Goal: Check status: Check status

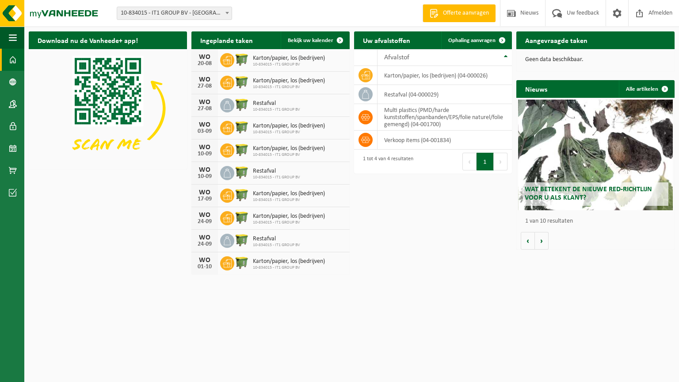
click at [226, 11] on span at bounding box center [227, 13] width 9 height 12
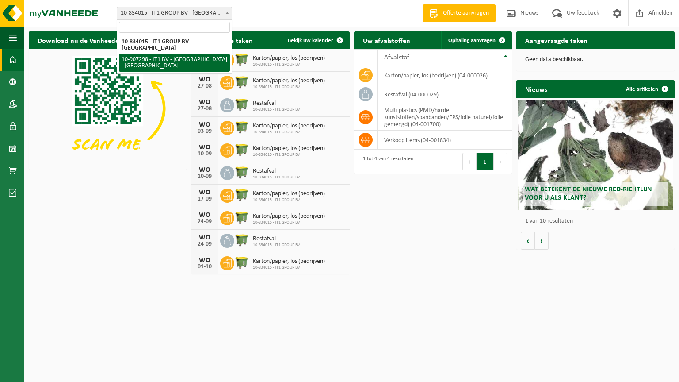
select select "123073"
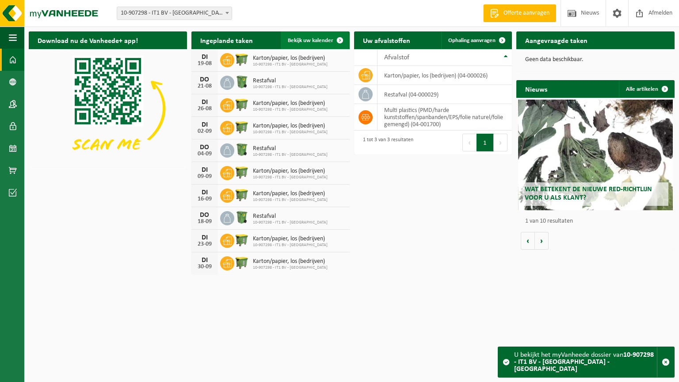
click at [338, 41] on span at bounding box center [340, 40] width 18 height 18
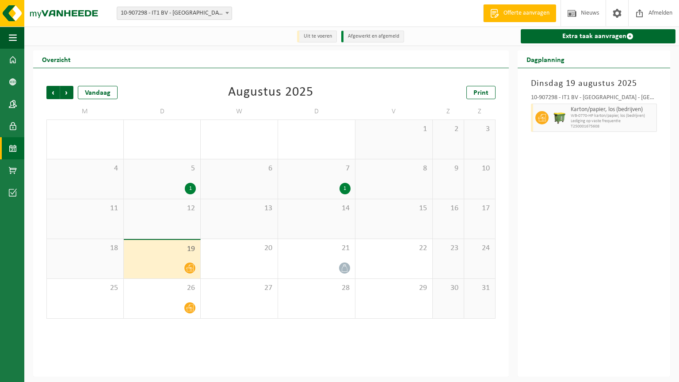
click at [187, 264] on div at bounding box center [190, 268] width 12 height 12
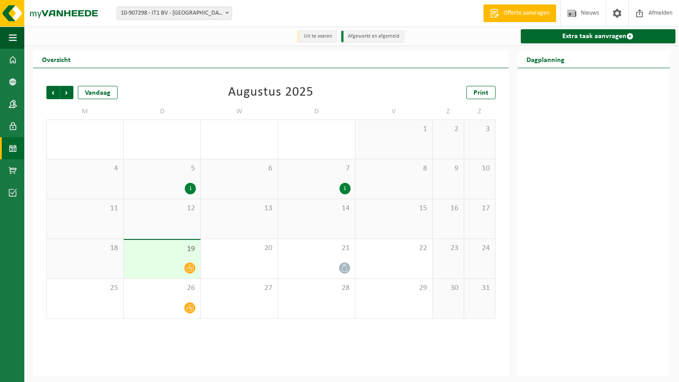
click at [189, 184] on div "1" at bounding box center [190, 189] width 11 height 12
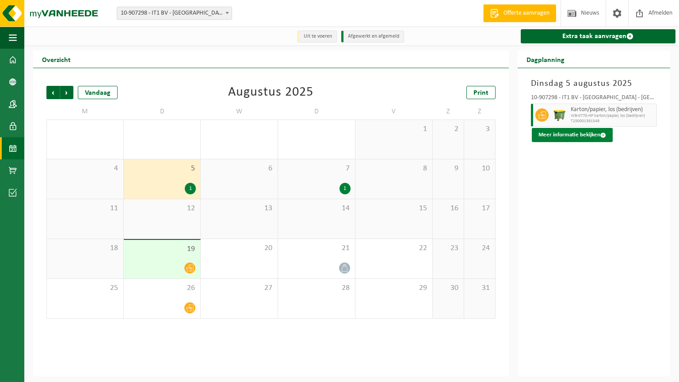
click at [550, 136] on button "Meer informatie bekijken" at bounding box center [572, 135] width 81 height 14
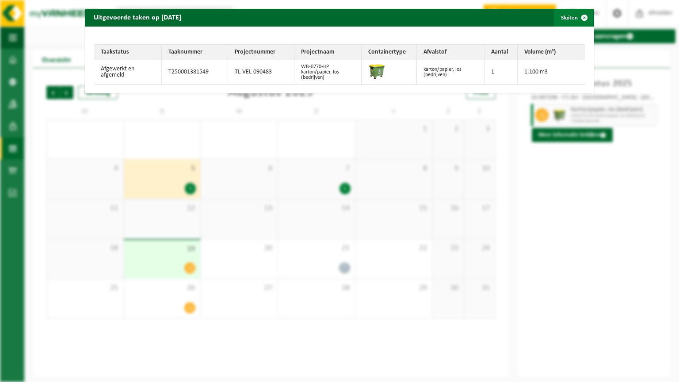
click at [579, 16] on span "button" at bounding box center [585, 18] width 18 height 18
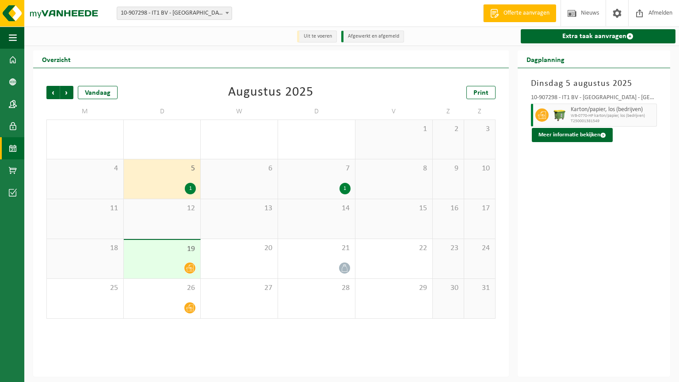
click at [182, 219] on div "12" at bounding box center [162, 218] width 77 height 39
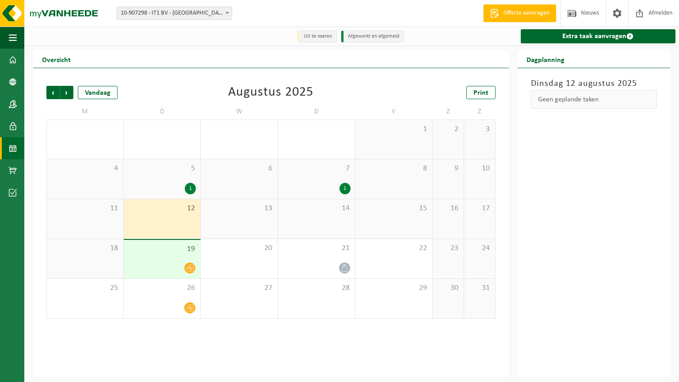
click at [186, 259] on div "19" at bounding box center [162, 259] width 77 height 38
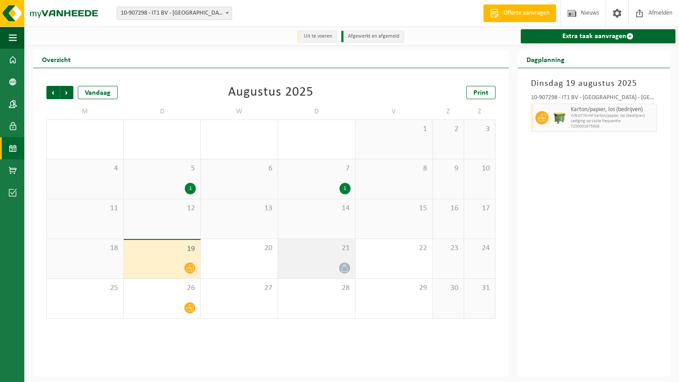
click at [310, 259] on div "21" at bounding box center [316, 258] width 77 height 39
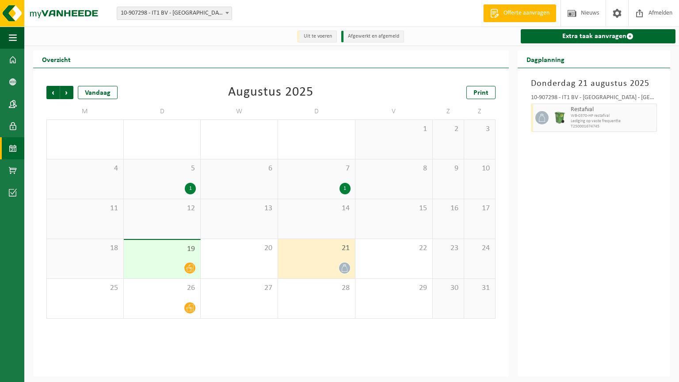
drag, startPoint x: 324, startPoint y: 261, endPoint x: 330, endPoint y: 267, distance: 8.5
click at [332, 265] on div at bounding box center [317, 268] width 68 height 12
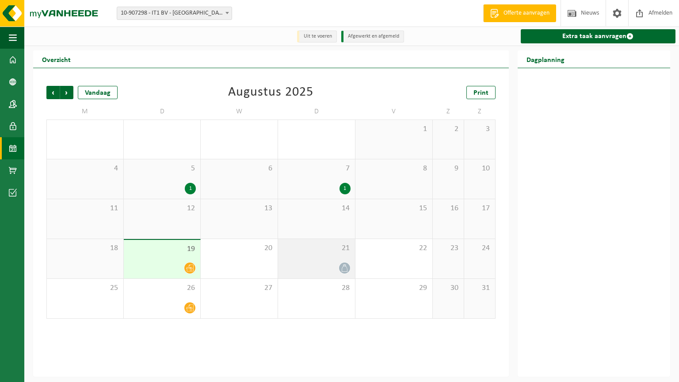
click at [322, 265] on div at bounding box center [317, 268] width 68 height 12
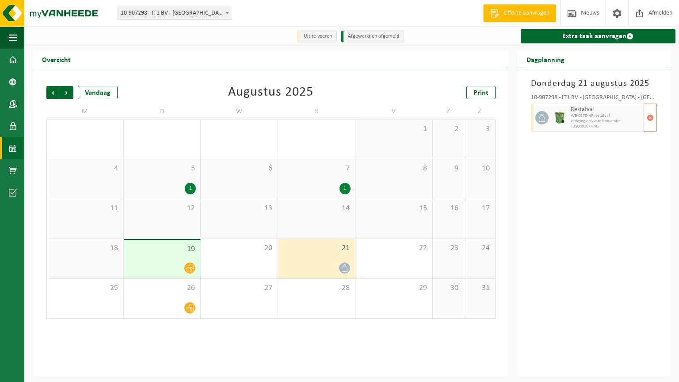
click at [585, 118] on span "WB-0370-HP restafval" at bounding box center [606, 115] width 71 height 5
click at [649, 118] on span "button" at bounding box center [650, 118] width 7 height 18
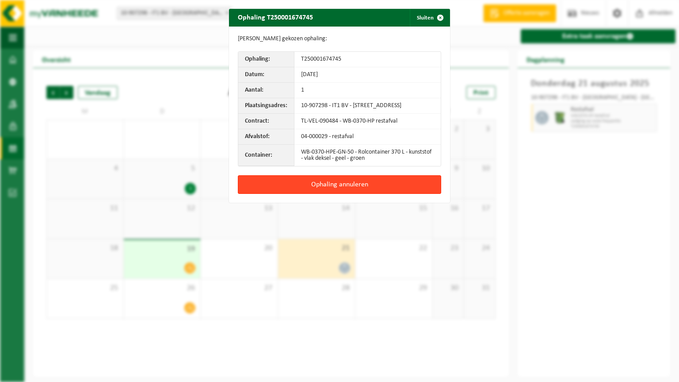
click at [317, 186] on button "Ophaling annuleren" at bounding box center [339, 184] width 203 height 19
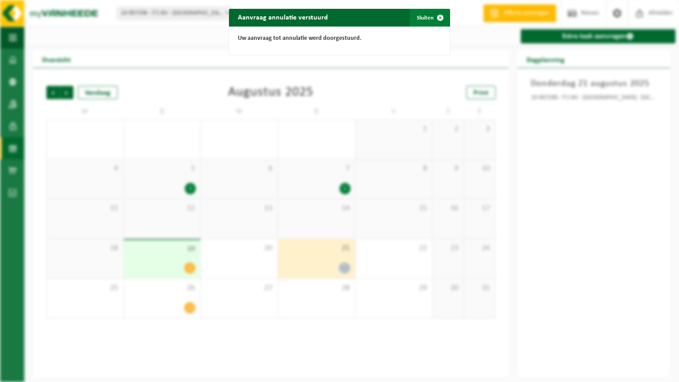
click at [421, 16] on button "Sluiten" at bounding box center [429, 18] width 39 height 18
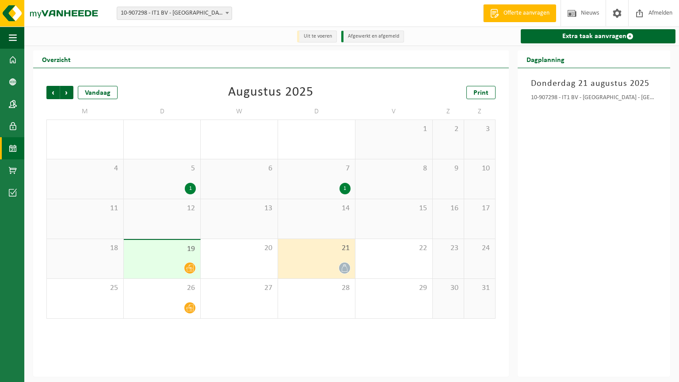
click at [179, 259] on div "19" at bounding box center [162, 259] width 77 height 38
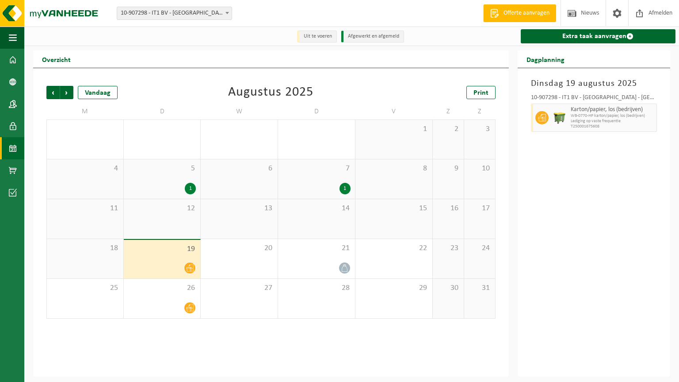
click at [595, 118] on span "WB-0770-HP karton/papier, los (bedrijven)" at bounding box center [613, 115] width 84 height 5
click at [180, 181] on div "5 1" at bounding box center [162, 178] width 77 height 39
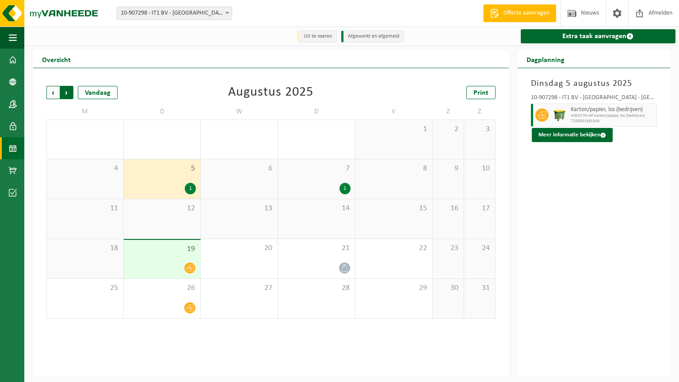
click at [51, 91] on span "Vorige" at bounding box center [52, 92] width 13 height 13
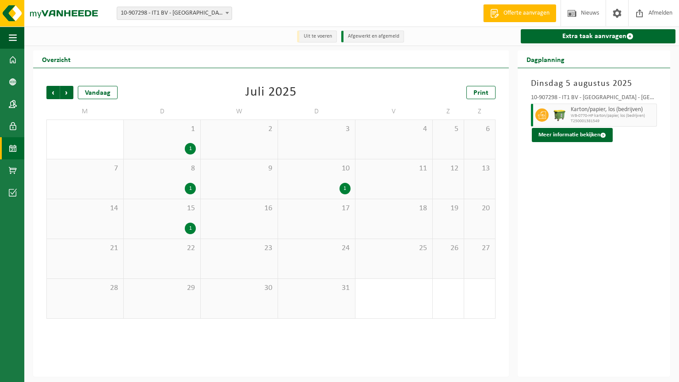
click at [177, 257] on div "22" at bounding box center [162, 258] width 77 height 39
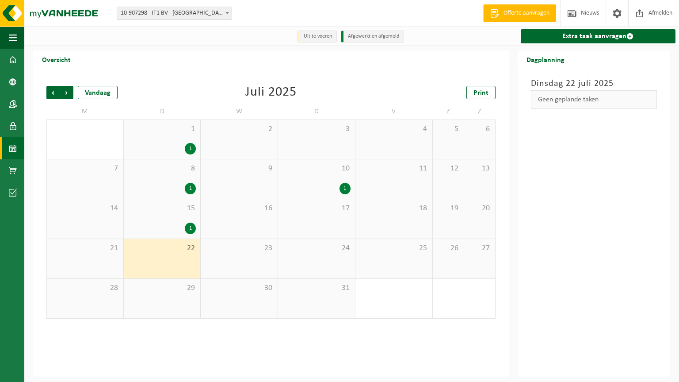
click at [188, 213] on span "15" at bounding box center [162, 208] width 68 height 10
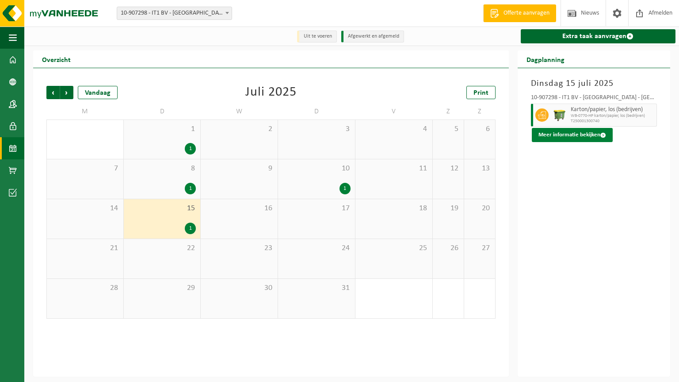
click at [573, 137] on button "Meer informatie bekijken" at bounding box center [572, 135] width 81 height 14
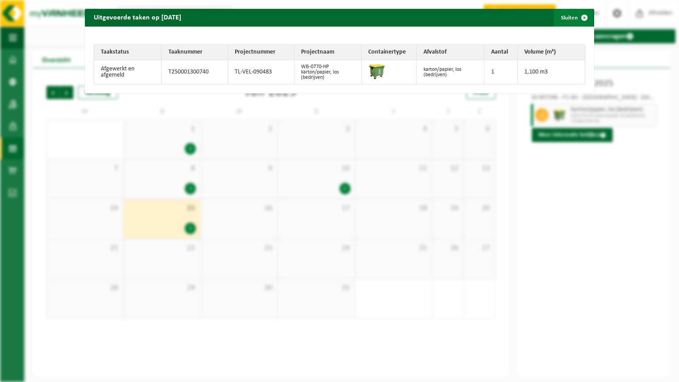
click at [578, 17] on span "button" at bounding box center [585, 18] width 18 height 18
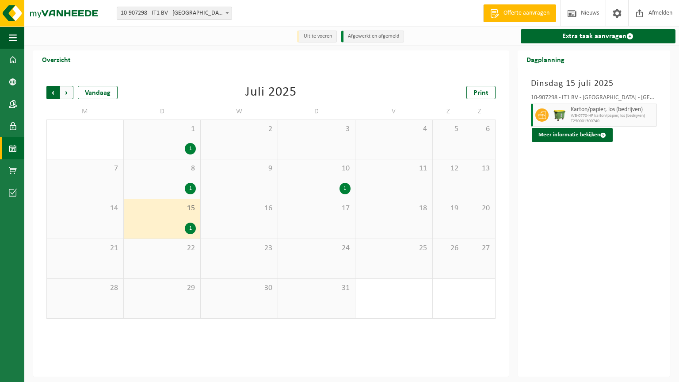
click at [68, 93] on span "Volgende" at bounding box center [66, 92] width 13 height 13
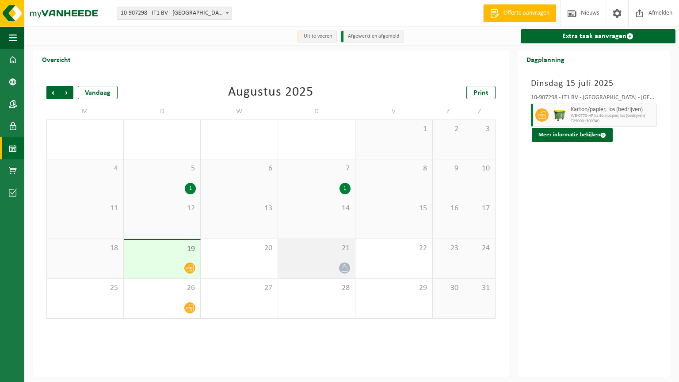
click at [329, 263] on div at bounding box center [317, 268] width 68 height 12
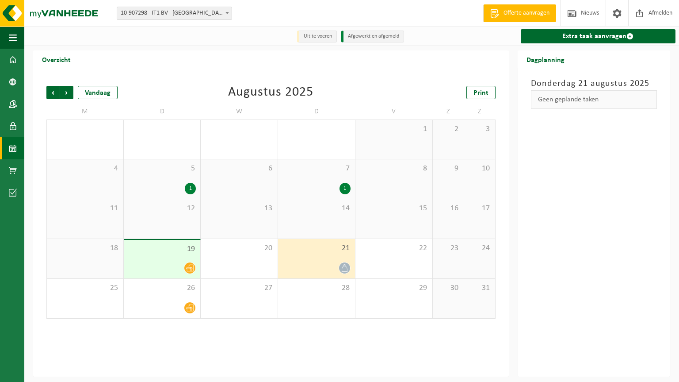
click at [340, 191] on div "1" at bounding box center [345, 189] width 11 height 12
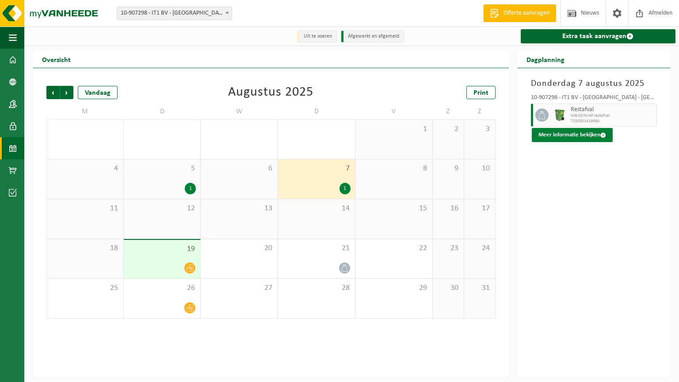
click at [597, 134] on button "Meer informatie bekijken" at bounding box center [572, 135] width 81 height 14
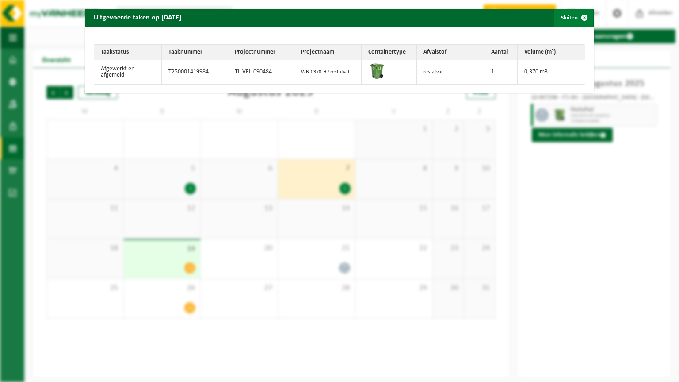
click at [579, 18] on span "button" at bounding box center [585, 18] width 18 height 18
